Goal: Find contact information: Find contact information

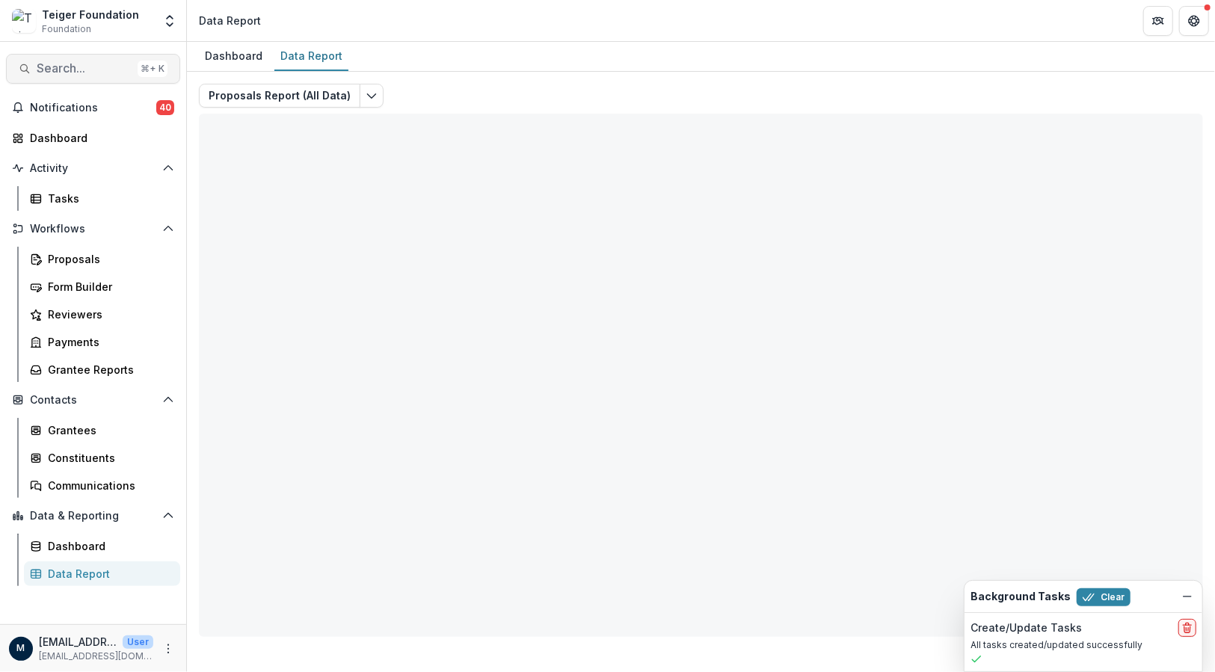
click at [97, 72] on span "Search..." at bounding box center [84, 68] width 95 height 14
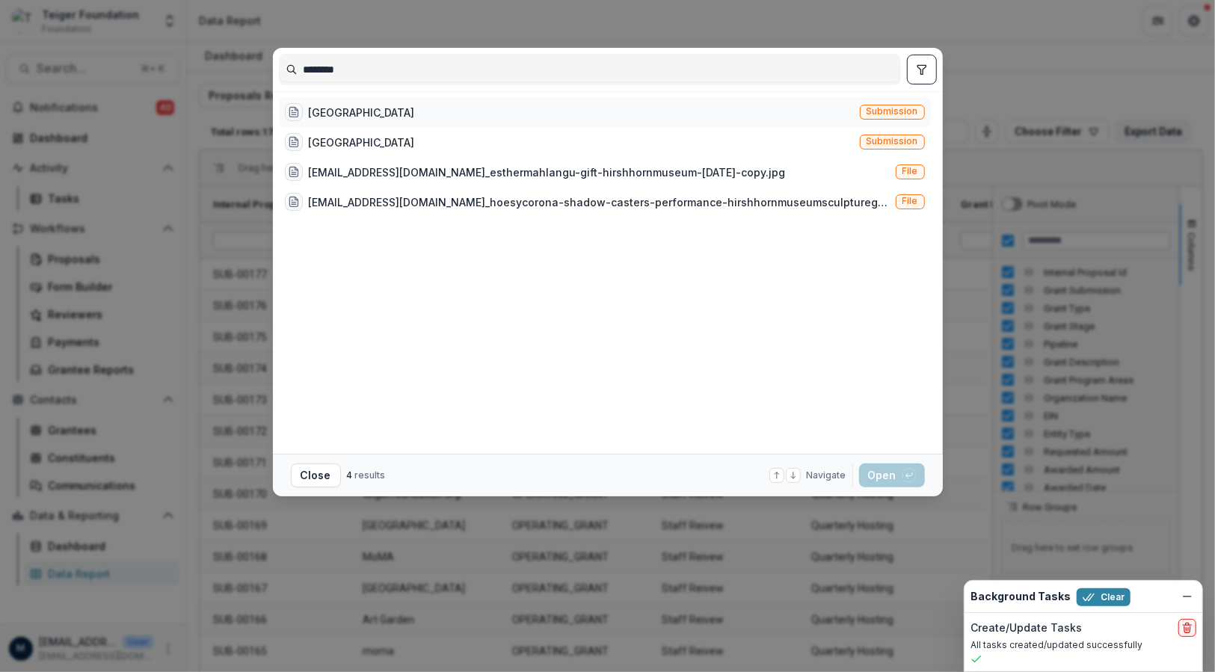
type input "********"
click at [395, 110] on div "[GEOGRAPHIC_DATA]" at bounding box center [362, 113] width 106 height 16
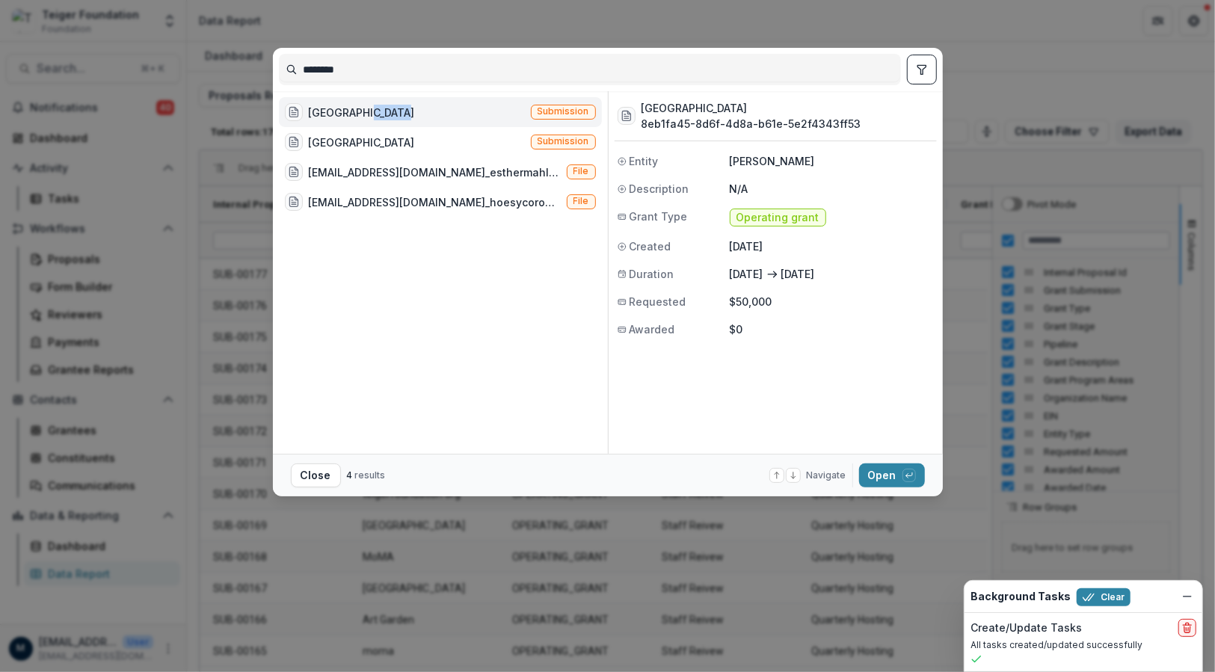
click at [395, 110] on div "[GEOGRAPHIC_DATA]" at bounding box center [362, 113] width 106 height 16
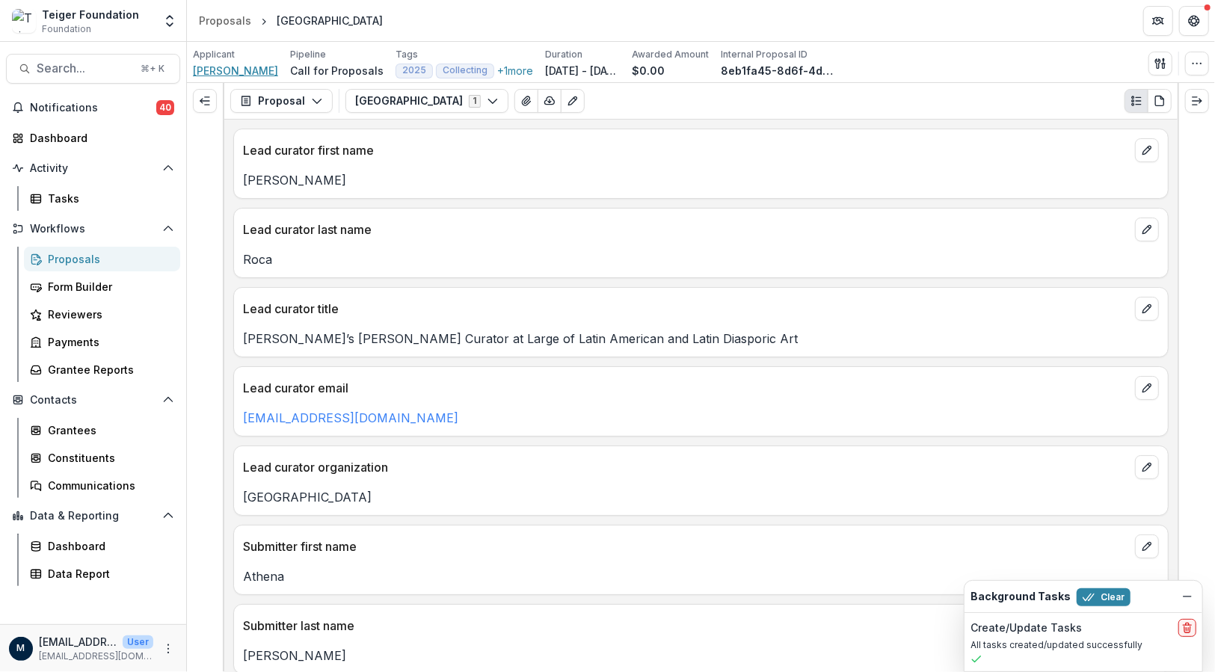
click at [233, 70] on span "[PERSON_NAME]" at bounding box center [235, 71] width 85 height 16
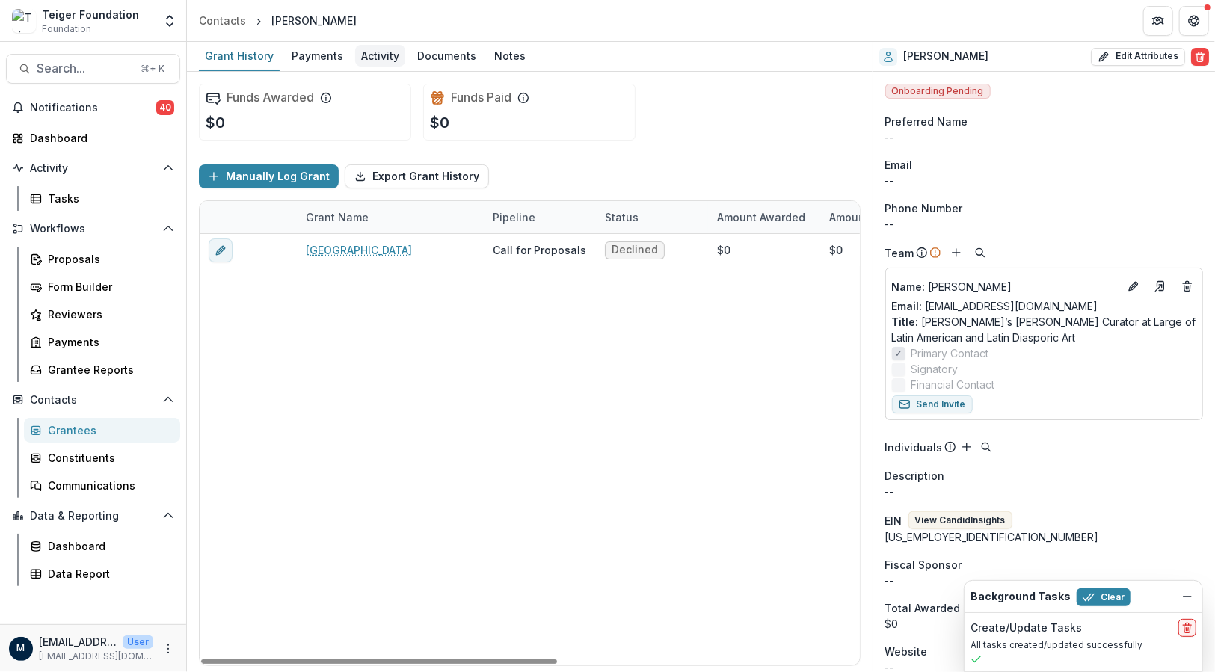
click at [372, 55] on div "Activity" at bounding box center [380, 56] width 50 height 22
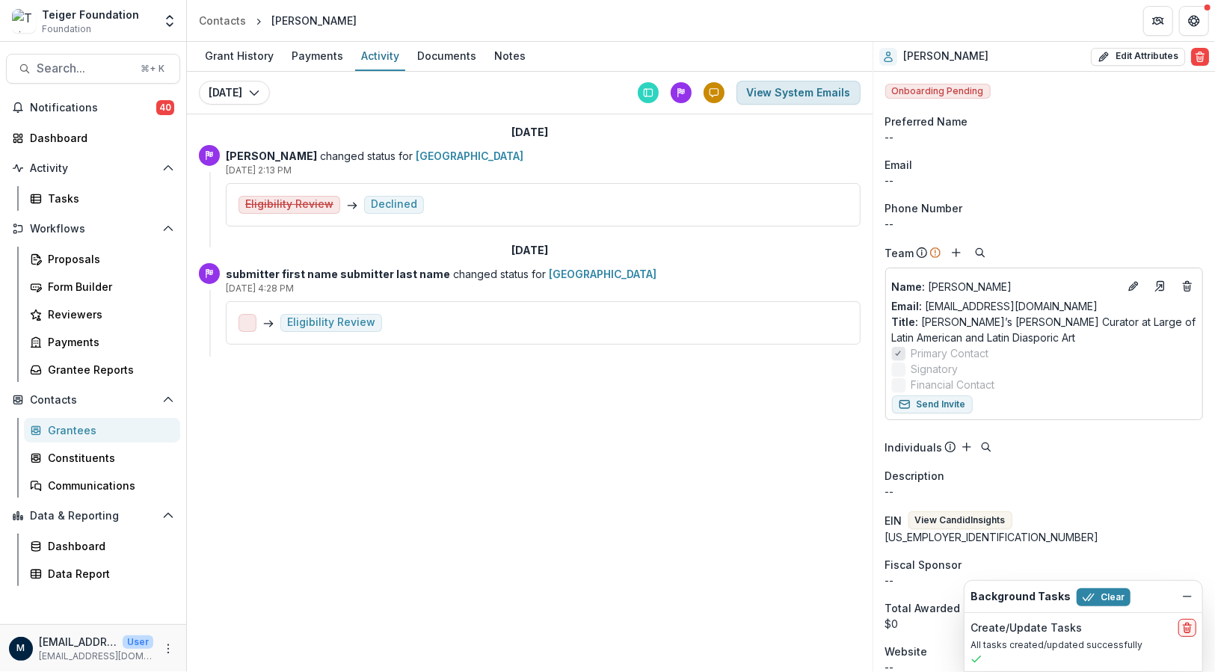
click at [779, 94] on button "View System Emails" at bounding box center [798, 93] width 124 height 24
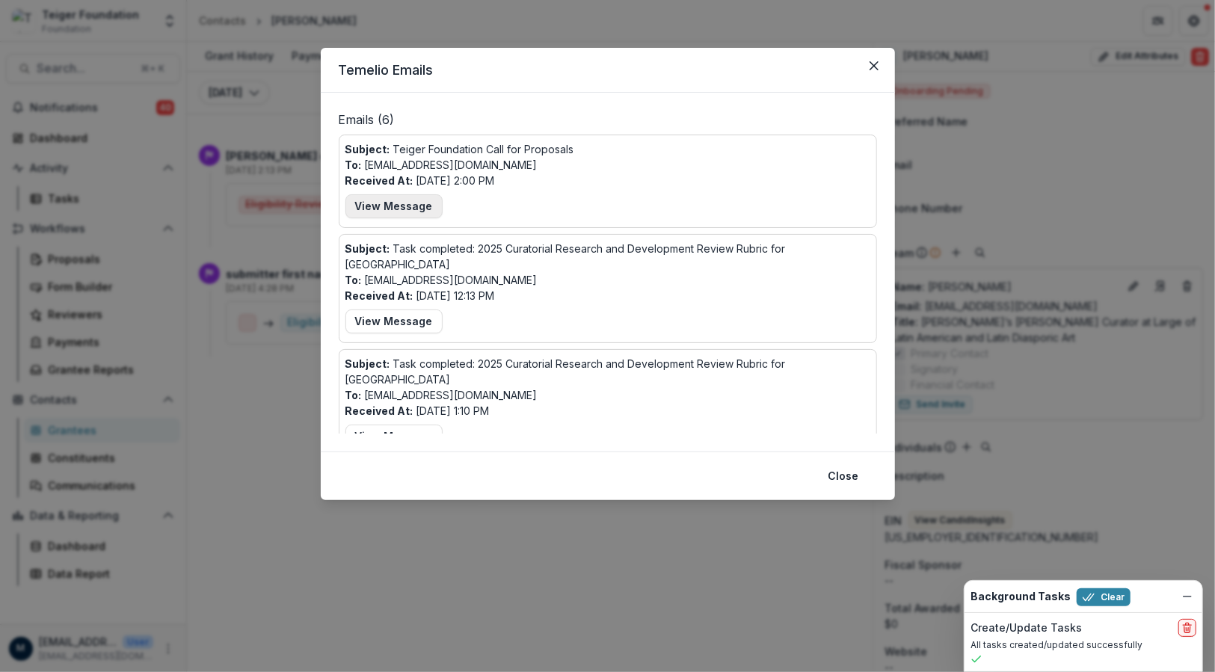
click at [392, 203] on button "View Message" at bounding box center [393, 206] width 97 height 24
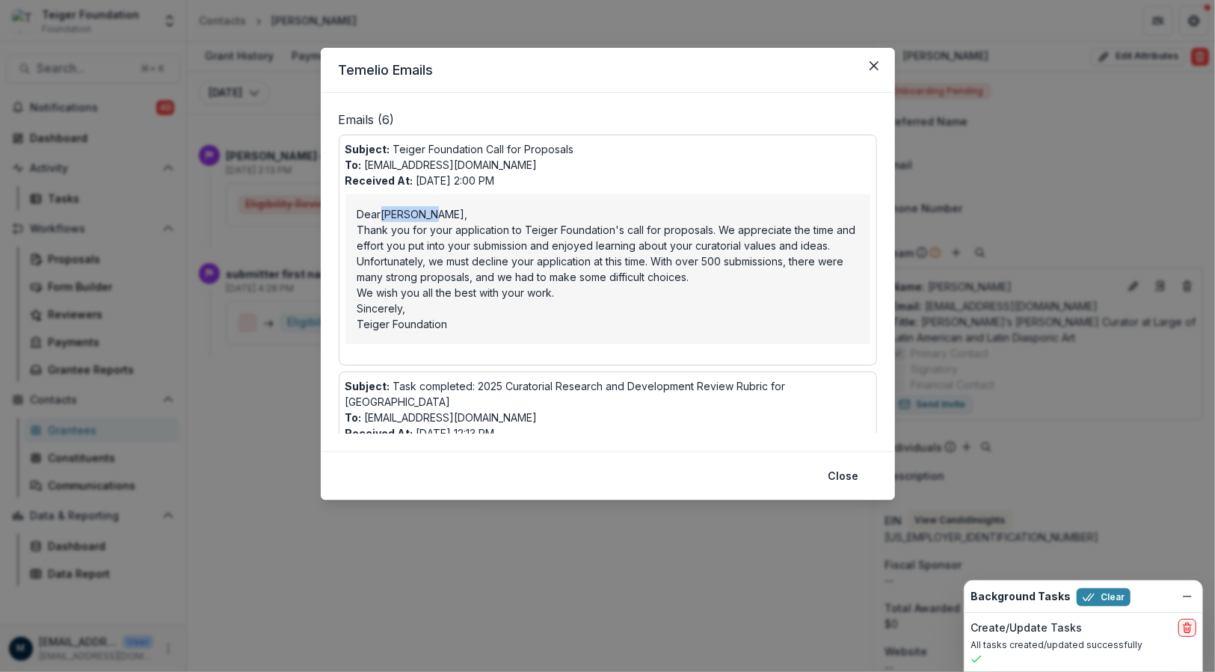
drag, startPoint x: 384, startPoint y: 215, endPoint x: 432, endPoint y: 215, distance: 47.8
click at [432, 215] on span "[PERSON_NAME]" at bounding box center [423, 214] width 84 height 13
drag, startPoint x: 432, startPoint y: 215, endPoint x: 384, endPoint y: 216, distance: 47.9
click at [384, 216] on span "[PERSON_NAME]" at bounding box center [423, 214] width 84 height 13
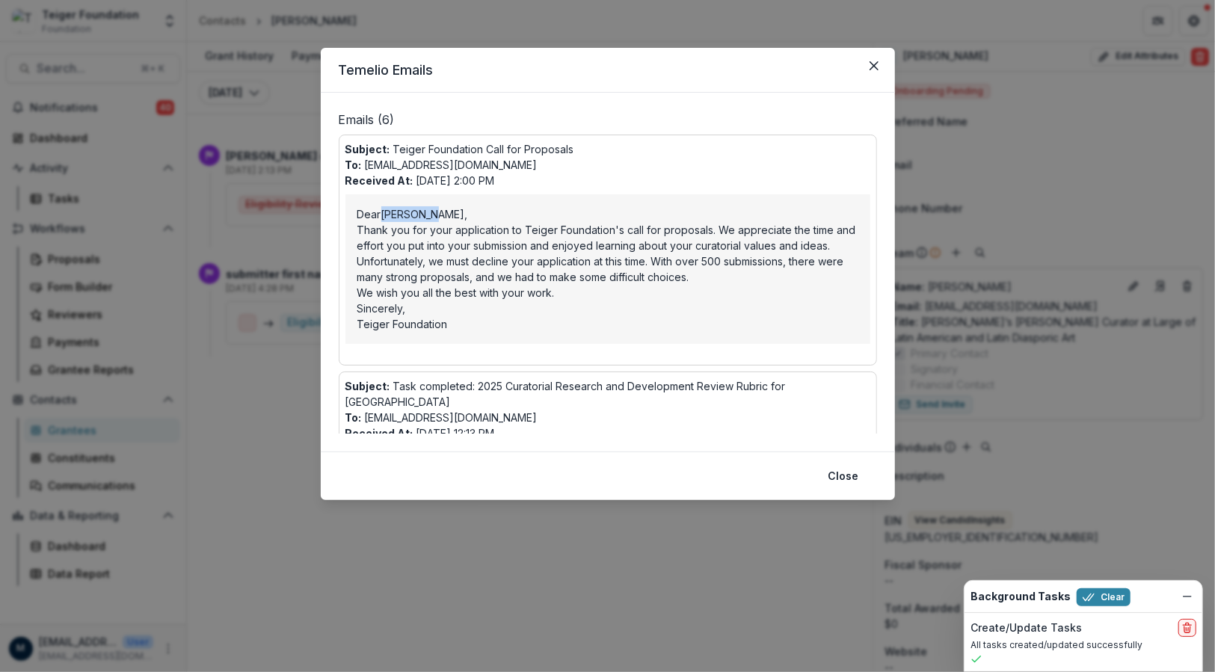
copy span "[PERSON_NAME]"
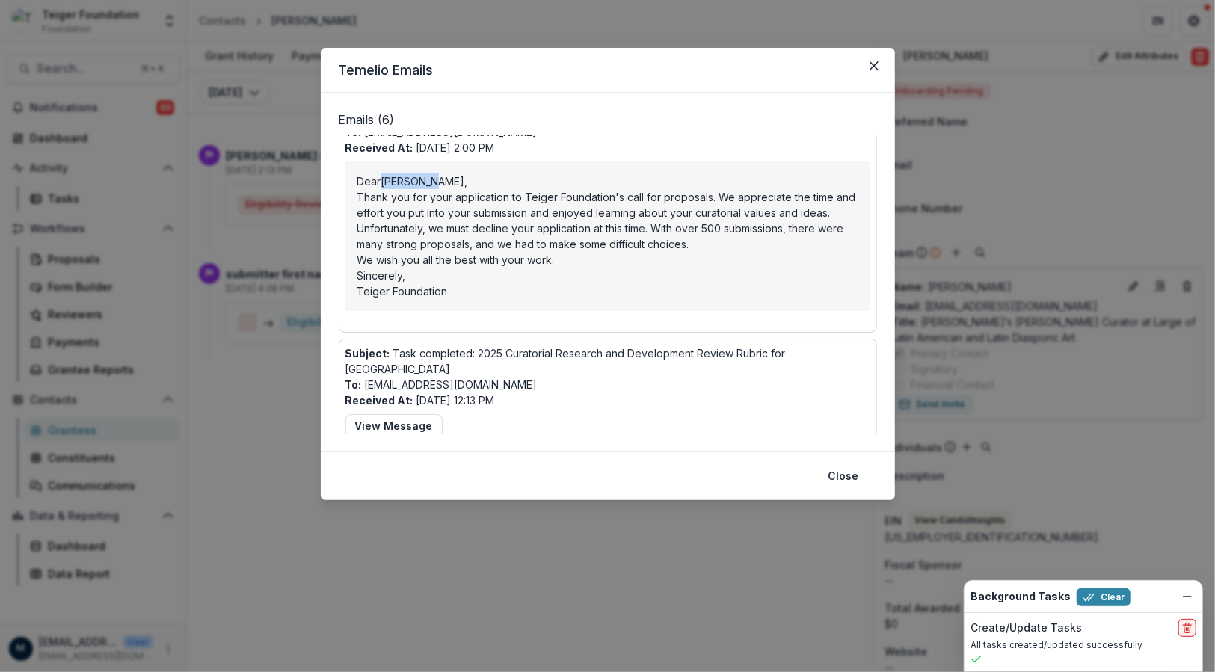
scroll to position [37, 0]
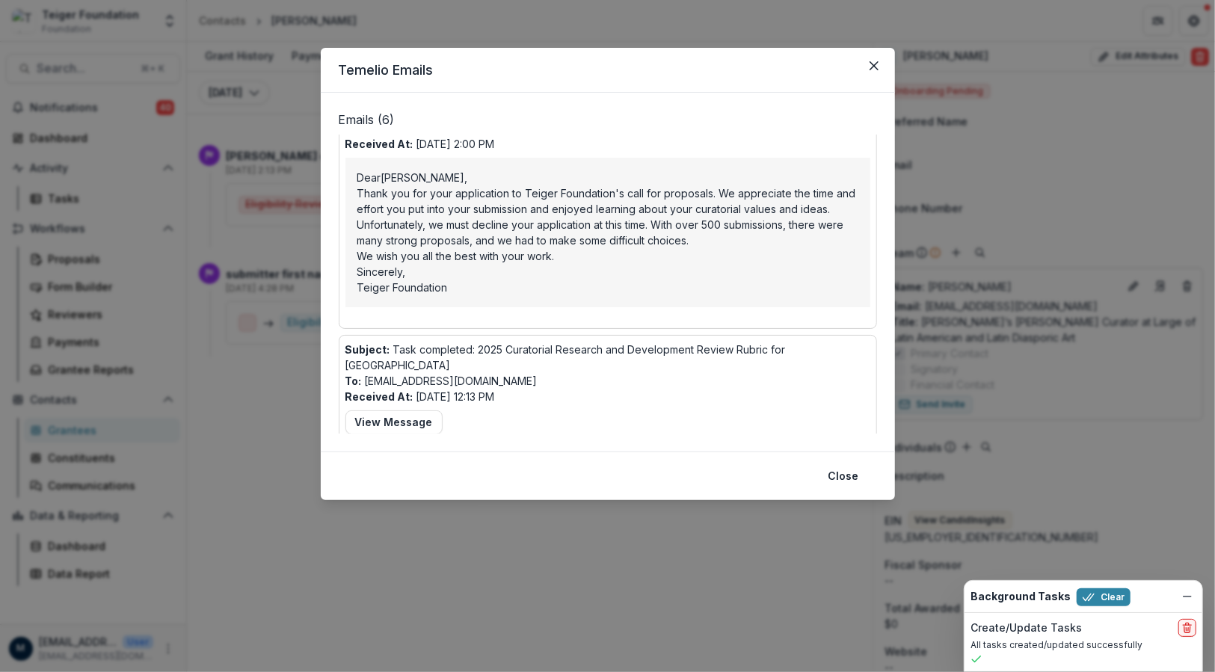
click at [858, 78] on header "Temelio Emails" at bounding box center [608, 70] width 574 height 45
click at [867, 74] on button "Close" at bounding box center [874, 66] width 24 height 24
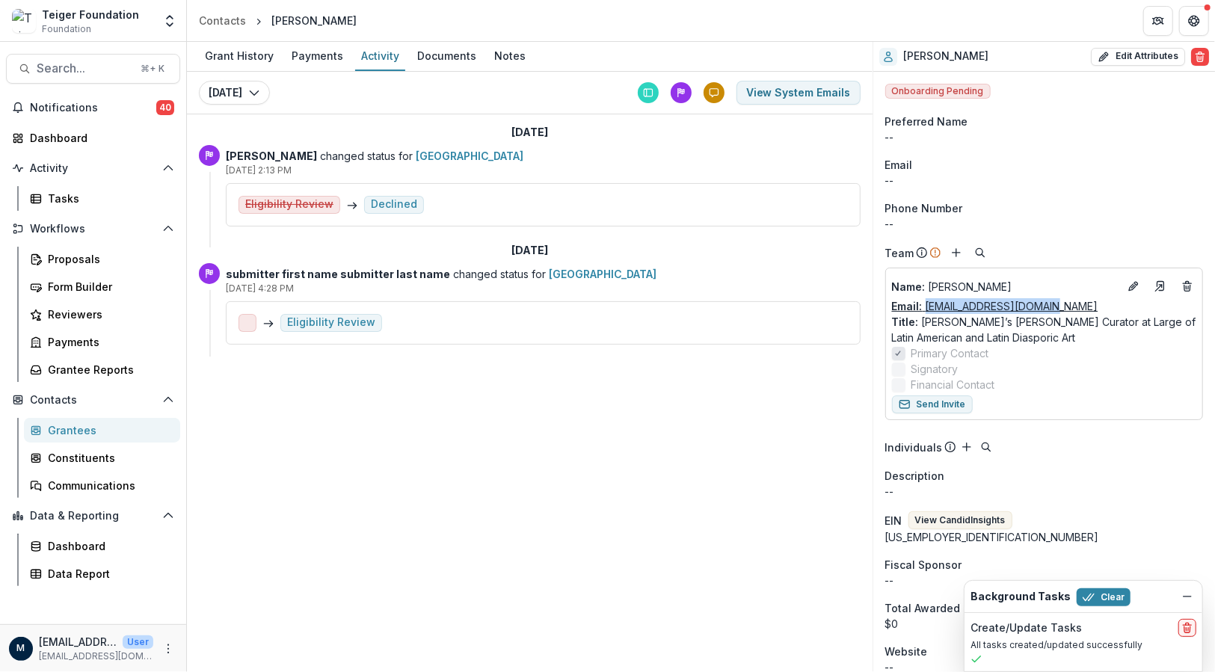
drag, startPoint x: 1063, startPoint y: 304, endPoint x: 925, endPoint y: 307, distance: 138.3
click at [925, 307] on div "Email: [EMAIL_ADDRESS][DOMAIN_NAME]" at bounding box center [1044, 306] width 304 height 16
copy link "[EMAIL_ADDRESS][DOMAIN_NAME]"
click at [307, 63] on div "Payments" at bounding box center [318, 56] width 64 height 22
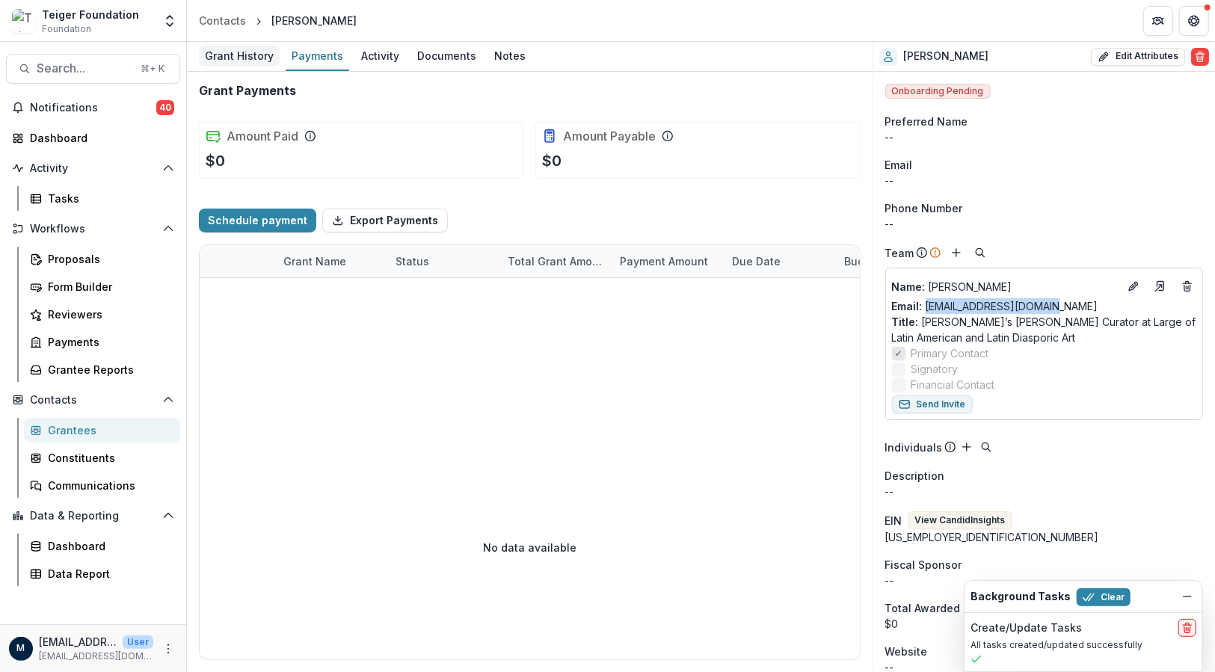
click at [247, 61] on div "Grant History" at bounding box center [239, 56] width 81 height 22
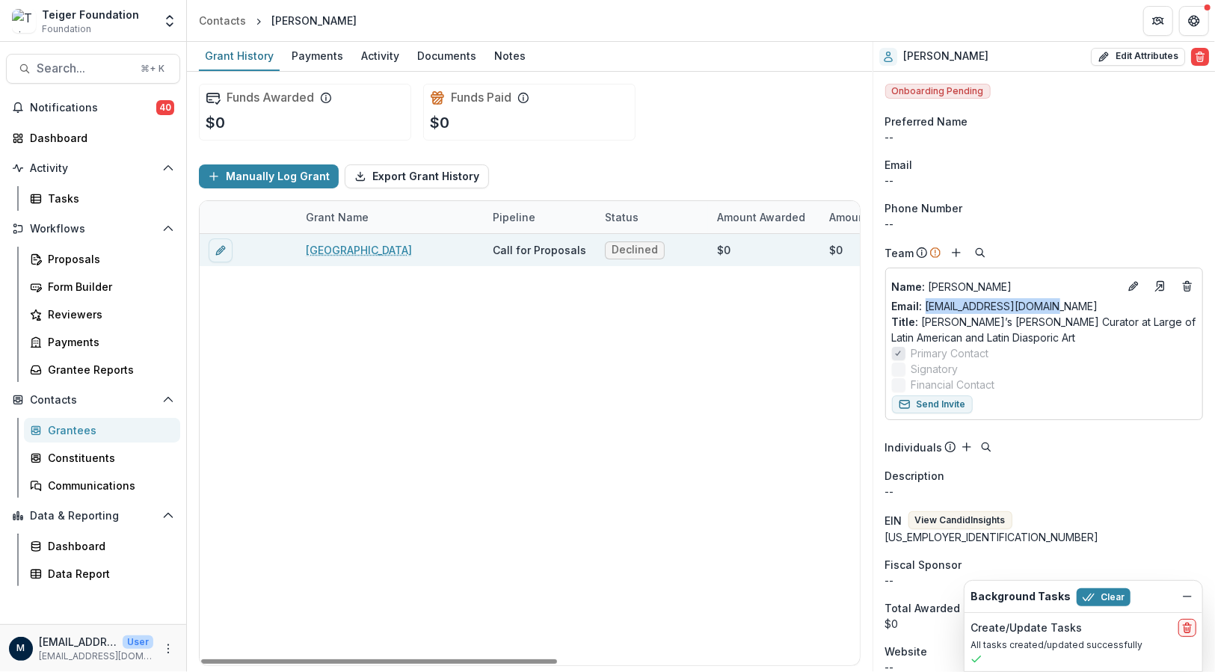
click at [342, 249] on link "[GEOGRAPHIC_DATA]" at bounding box center [359, 250] width 106 height 16
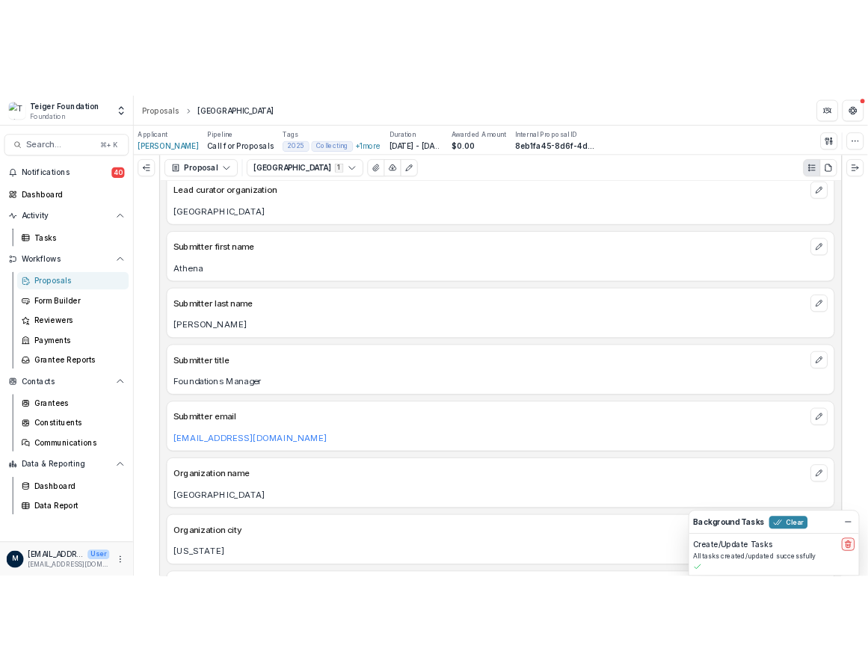
scroll to position [347, 0]
